Goal: Find specific page/section: Find specific page/section

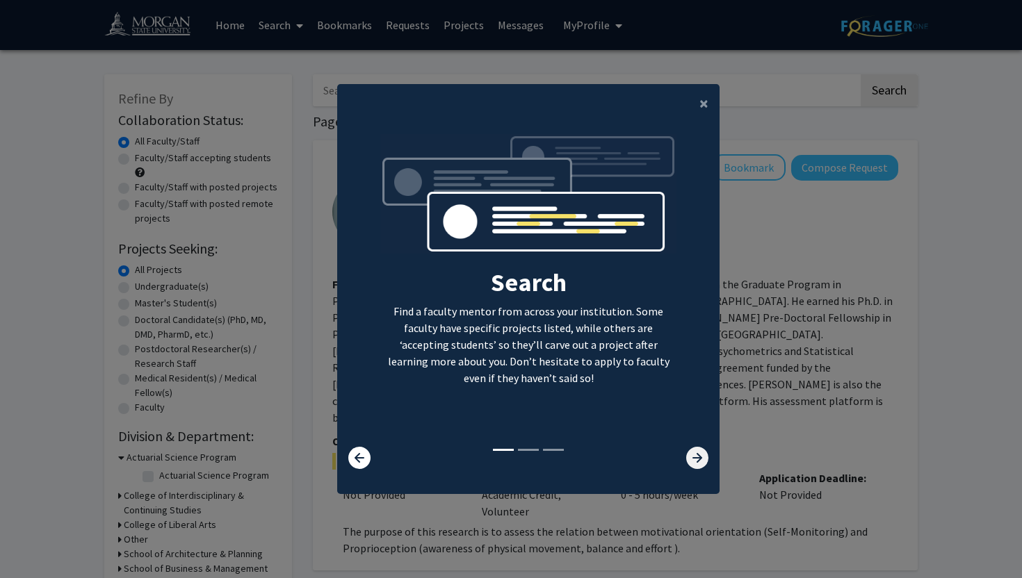
click at [694, 450] on icon at bounding box center [697, 458] width 22 height 22
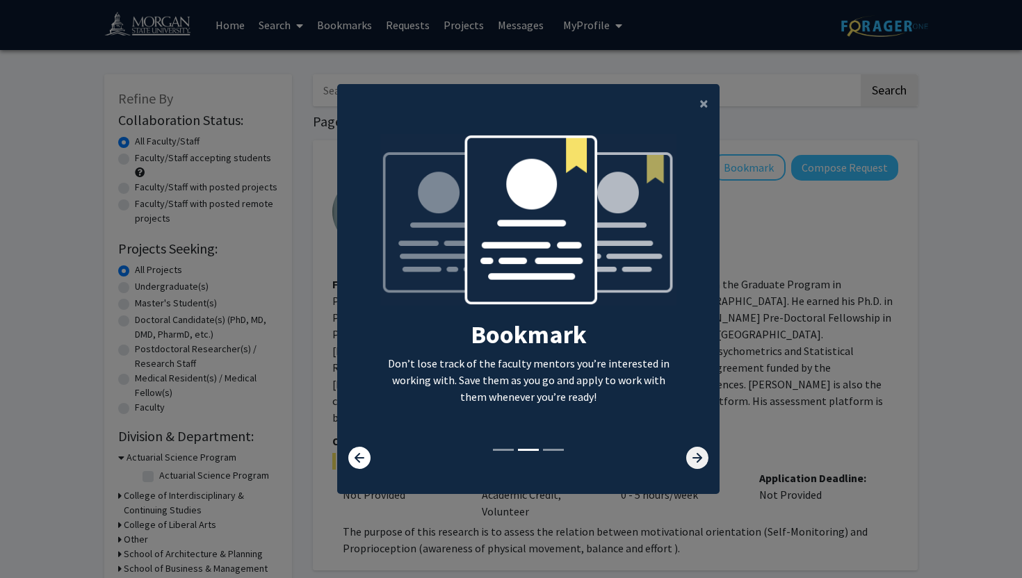
click at [694, 450] on icon at bounding box center [697, 458] width 22 height 22
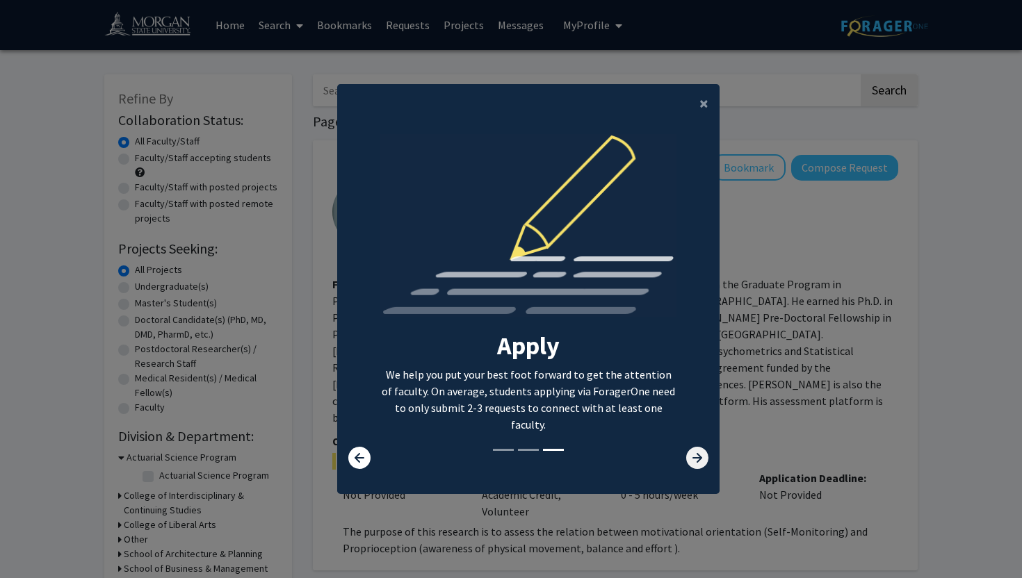
click at [694, 450] on icon at bounding box center [697, 458] width 22 height 22
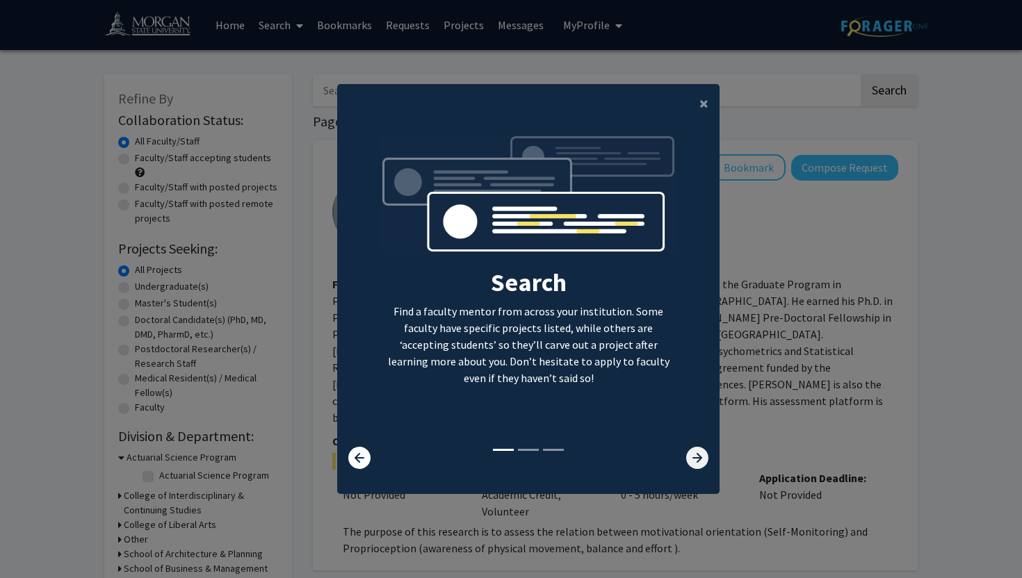
click at [693, 452] on icon at bounding box center [697, 458] width 22 height 22
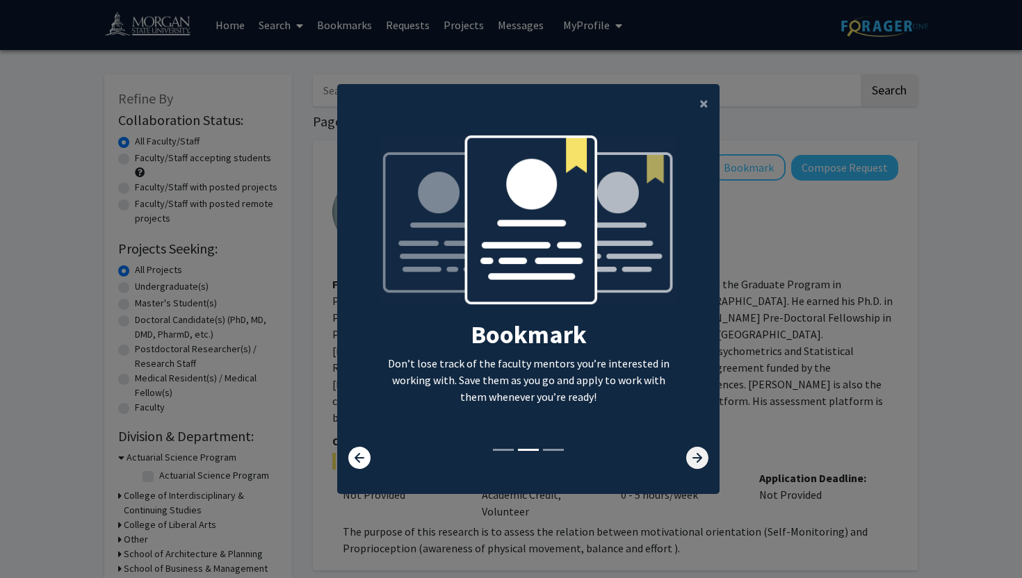
click at [693, 452] on icon at bounding box center [697, 458] width 22 height 22
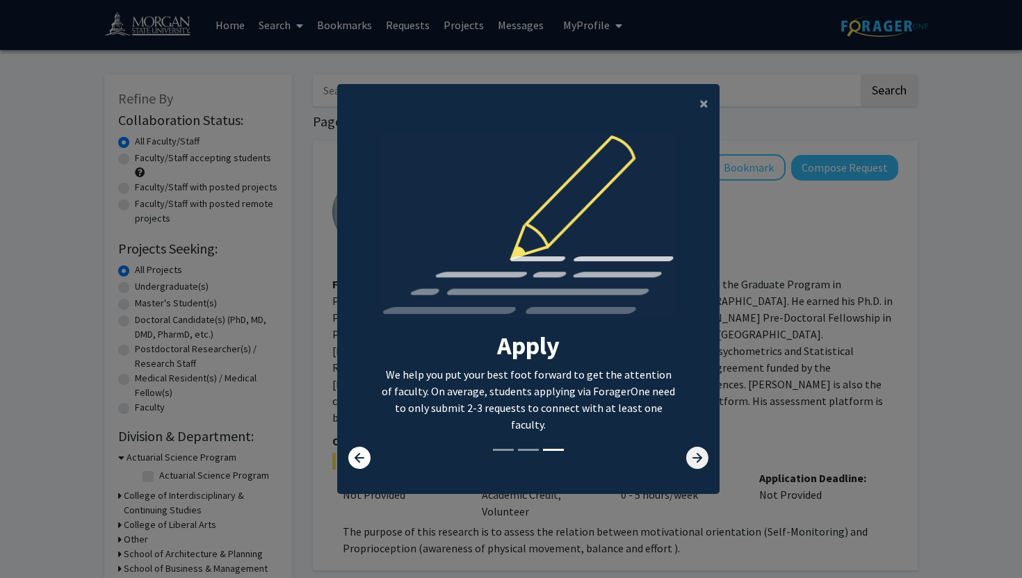
click at [693, 452] on icon at bounding box center [697, 458] width 22 height 22
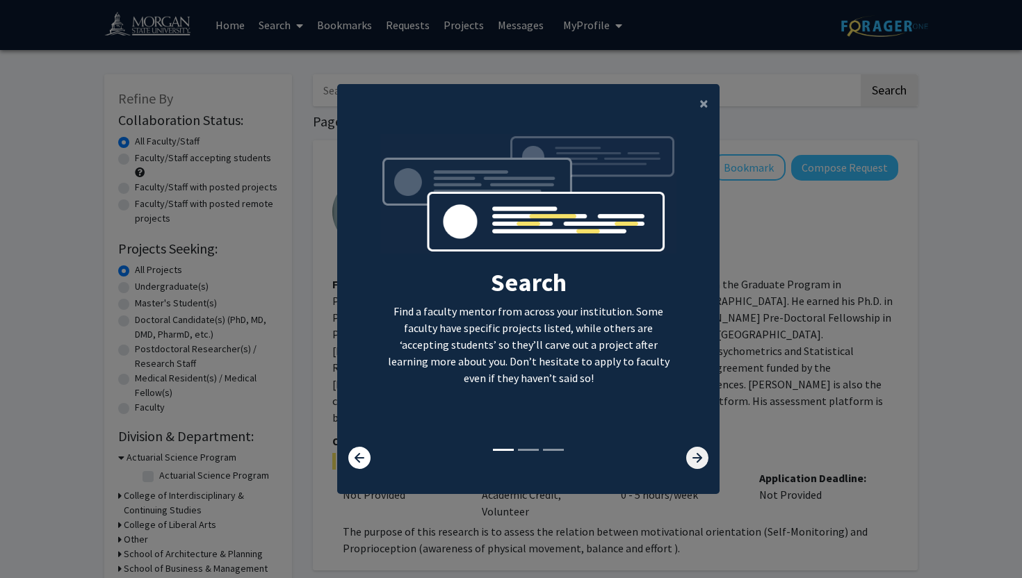
click at [693, 452] on icon at bounding box center [697, 458] width 22 height 22
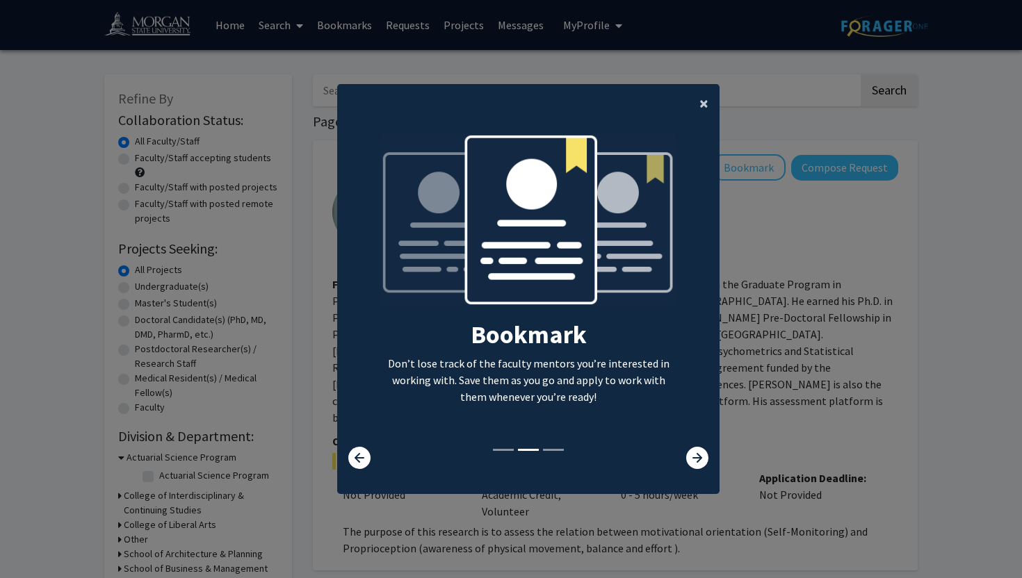
click at [706, 101] on span "×" at bounding box center [703, 103] width 9 height 22
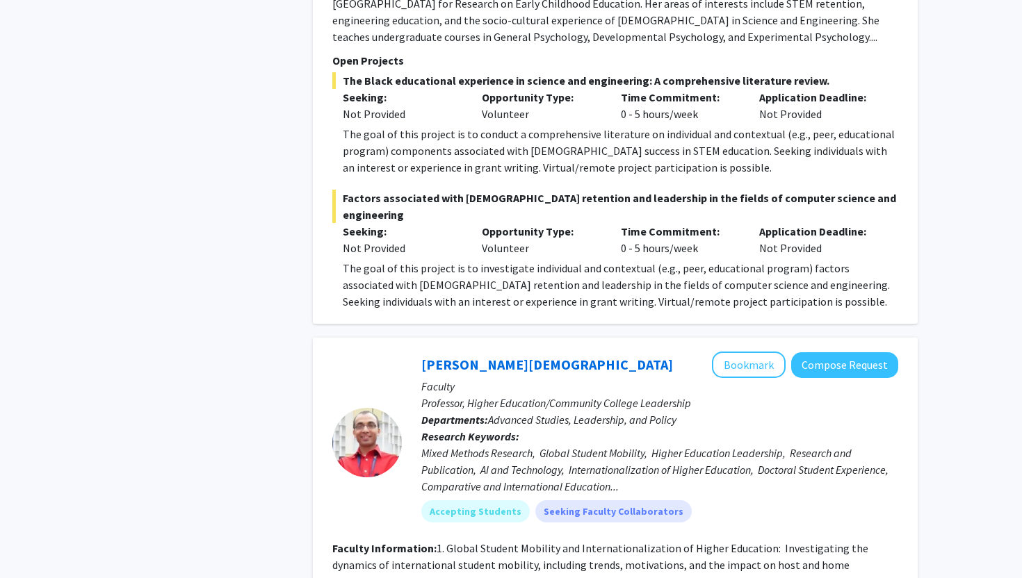
scroll to position [818, 0]
